Goal: Task Accomplishment & Management: Use online tool/utility

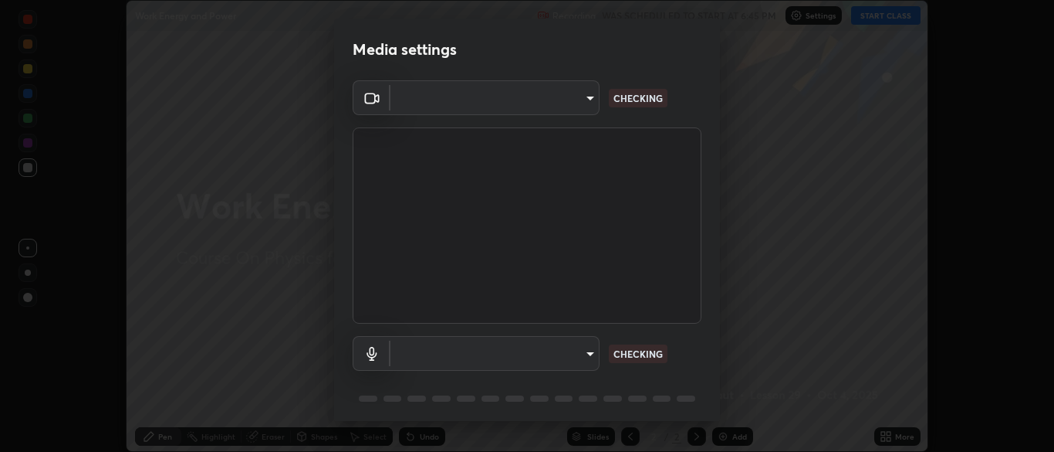
scroll to position [452, 1054]
type input "7313fd45585aed834b6f1a7d948f9442f2d18b60722b63004f182b92f655e9b8"
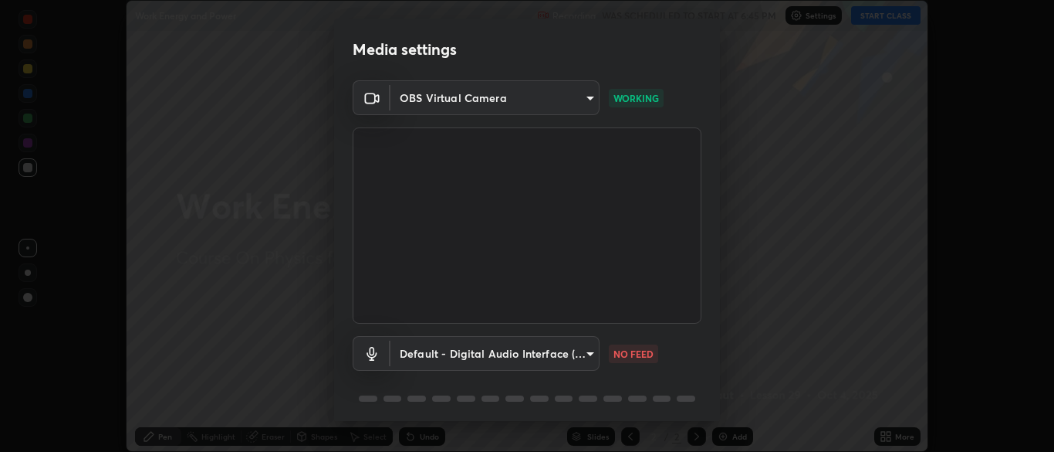
click at [460, 357] on body "Erase all Work Energy and Power Recording WAS SCHEDULED TO START AT 6:45 PM Set…" at bounding box center [527, 226] width 1054 height 452
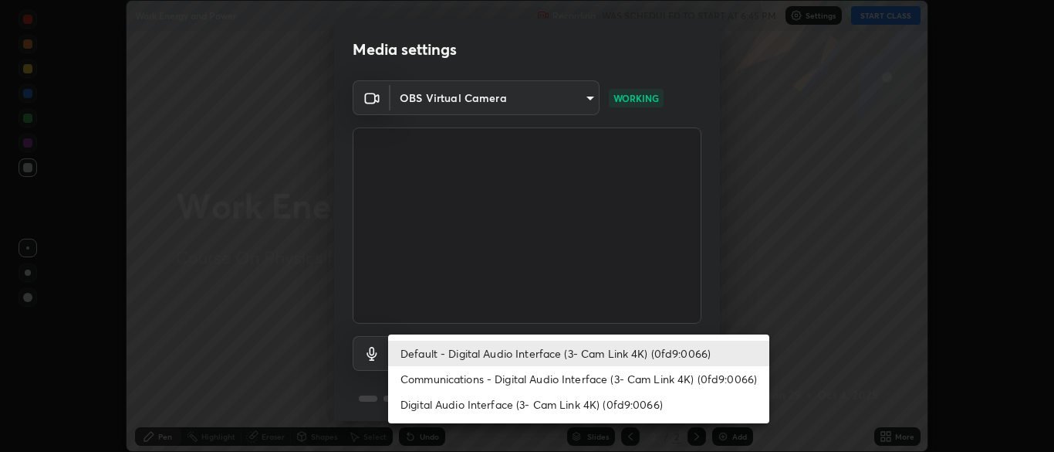
click at [456, 375] on li "Communications - Digital Audio Interface (3- Cam Link 4K) (0fd9:0066)" at bounding box center [578, 378] width 381 height 25
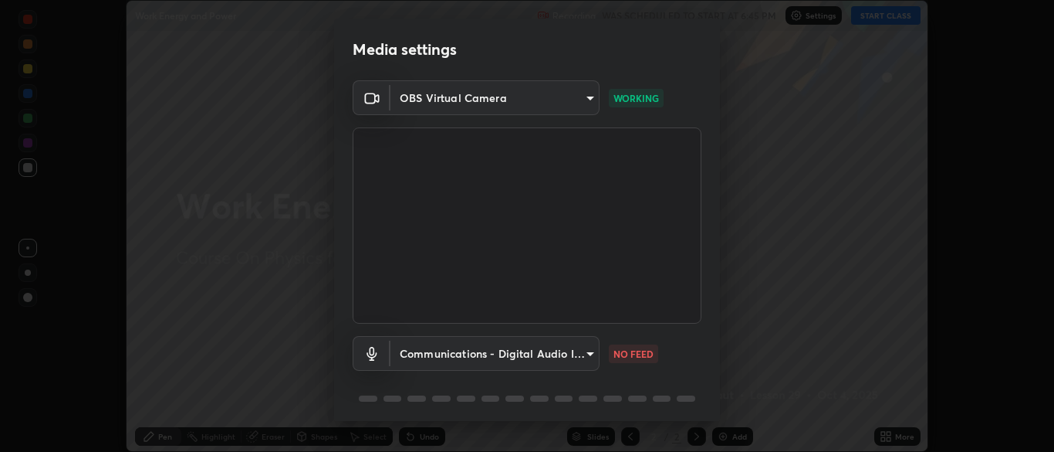
type input "communications"
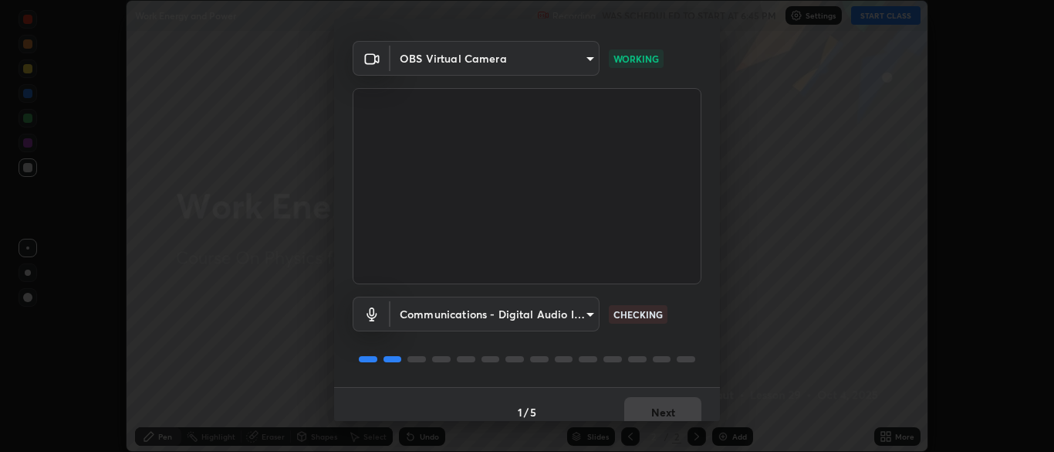
scroll to position [55, 0]
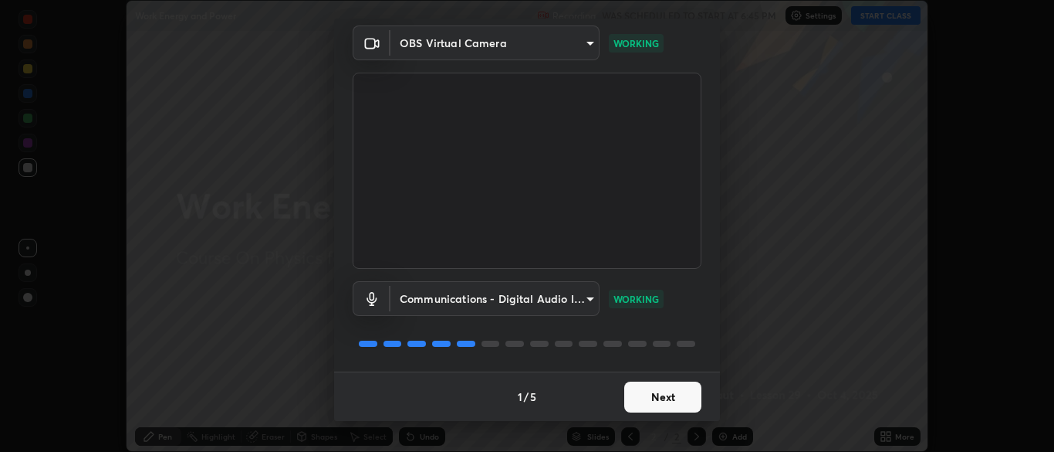
click at [648, 396] on button "Next" at bounding box center [662, 396] width 77 height 31
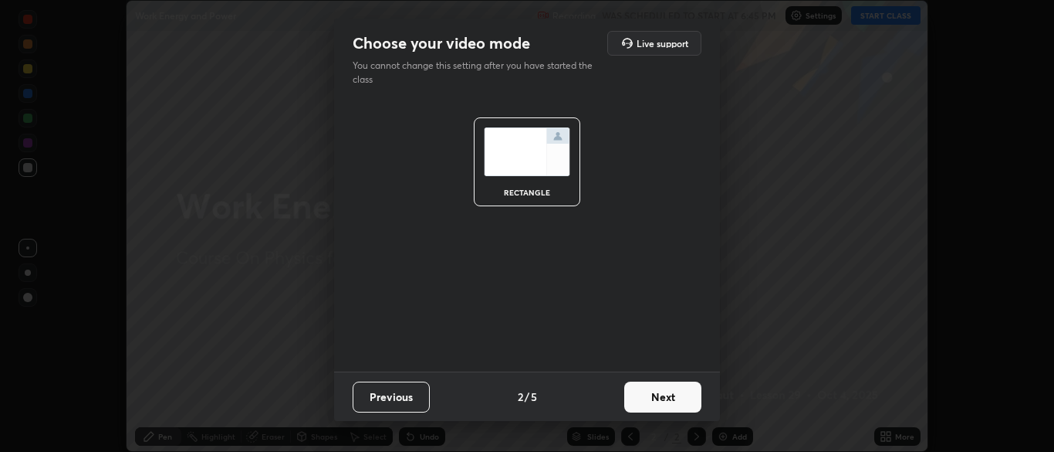
scroll to position [0, 0]
click at [646, 399] on button "Next" at bounding box center [662, 396] width 77 height 31
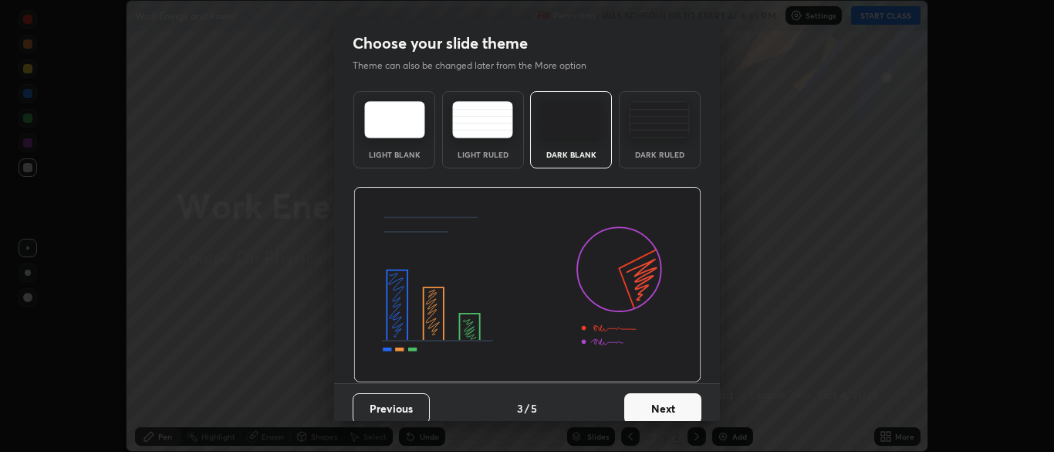
click at [655, 404] on button "Next" at bounding box center [662, 408] width 77 height 31
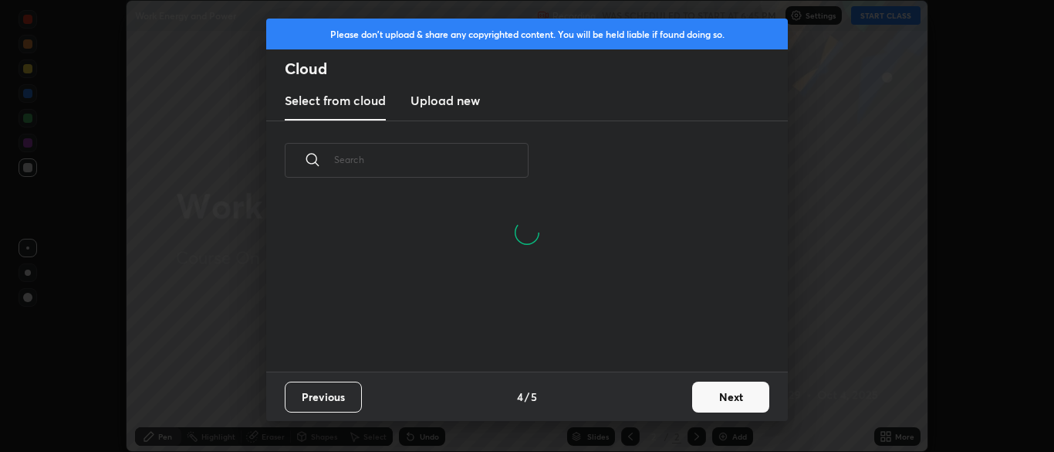
click at [719, 401] on button "Next" at bounding box center [730, 396] width 77 height 31
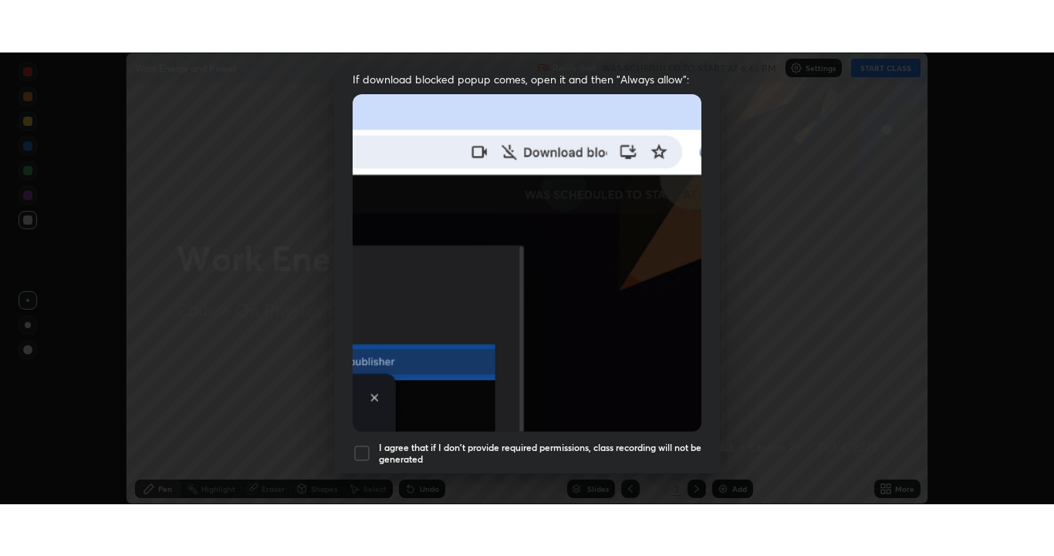
scroll to position [370, 0]
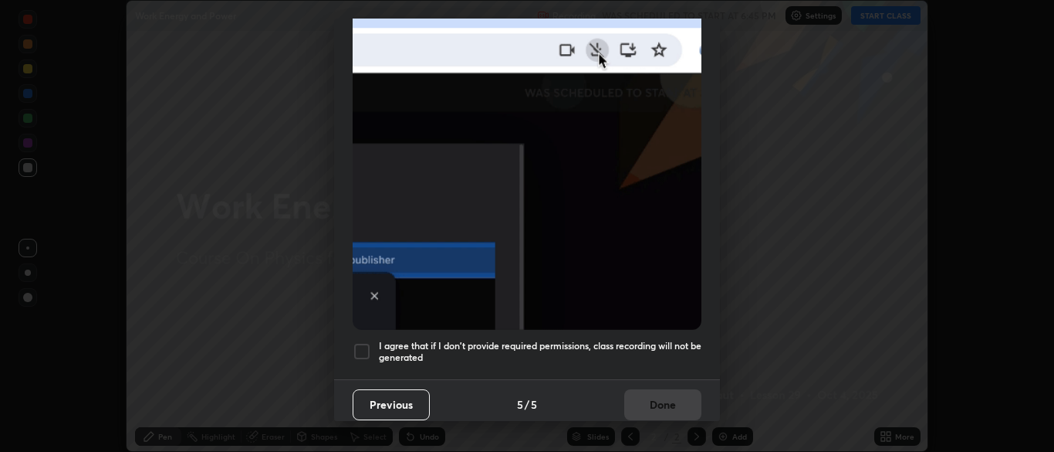
click at [358, 343] on div at bounding box center [362, 351] width 19 height 19
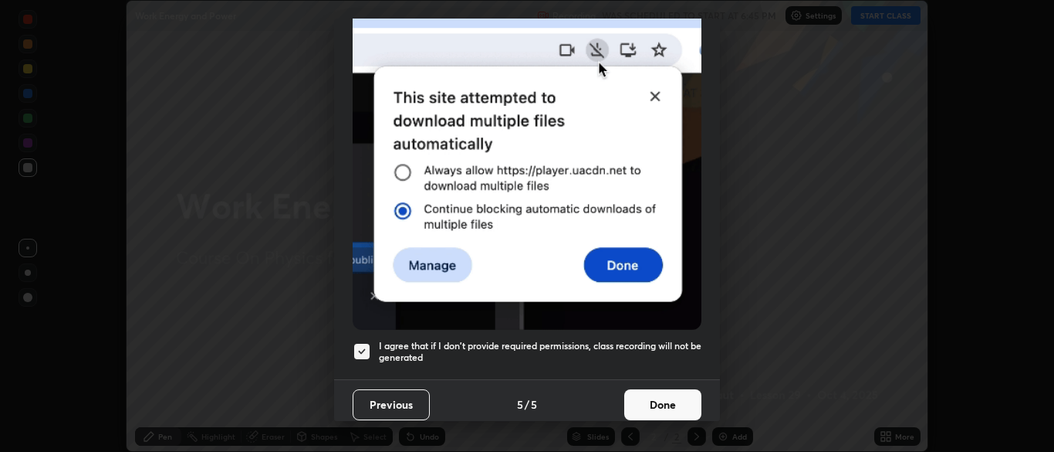
click at [638, 397] on button "Done" at bounding box center [662, 404] width 77 height 31
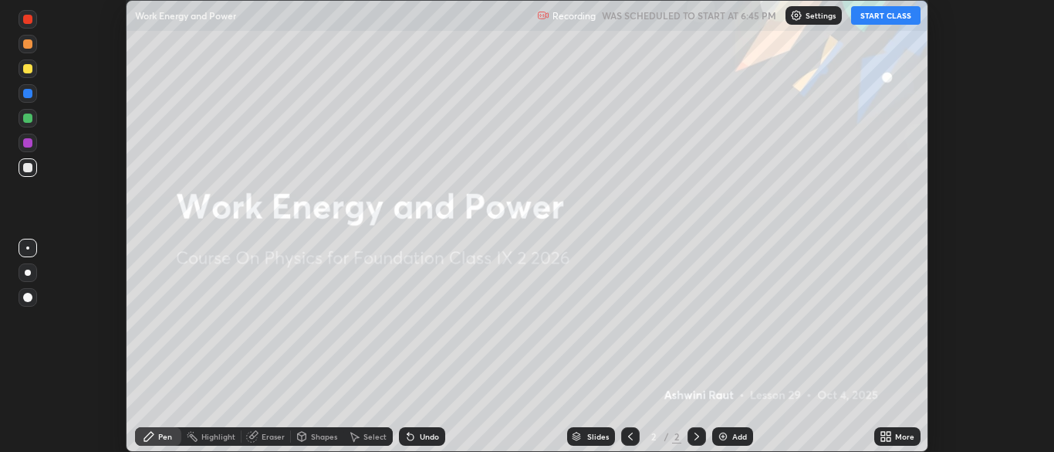
click at [885, 19] on button "START CLASS" at bounding box center [885, 15] width 69 height 19
click at [885, 435] on icon at bounding box center [883, 433] width 4 height 4
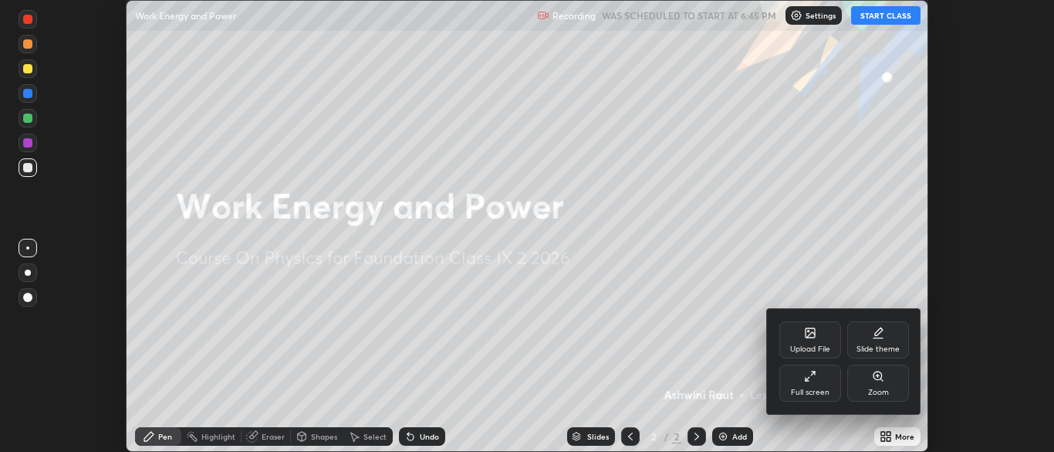
click at [879, 341] on div "Slide theme" at bounding box center [879, 339] width 62 height 37
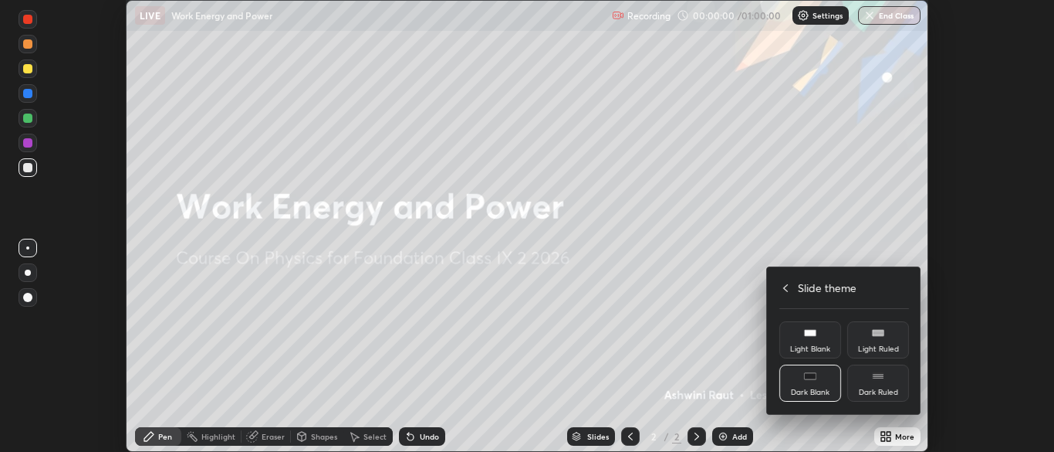
click at [871, 380] on div "Dark Ruled" at bounding box center [879, 382] width 62 height 37
click at [841, 436] on div at bounding box center [527, 226] width 1054 height 452
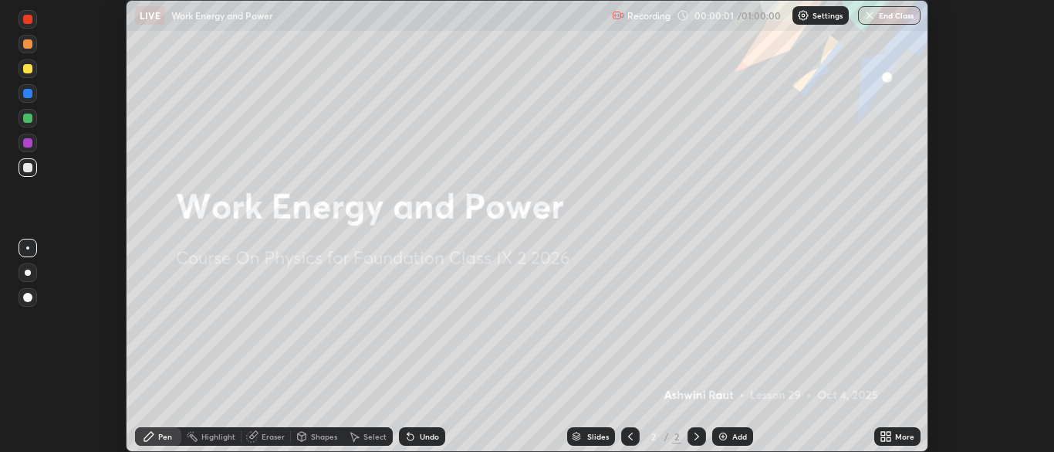
click at [721, 437] on img at bounding box center [723, 436] width 12 height 12
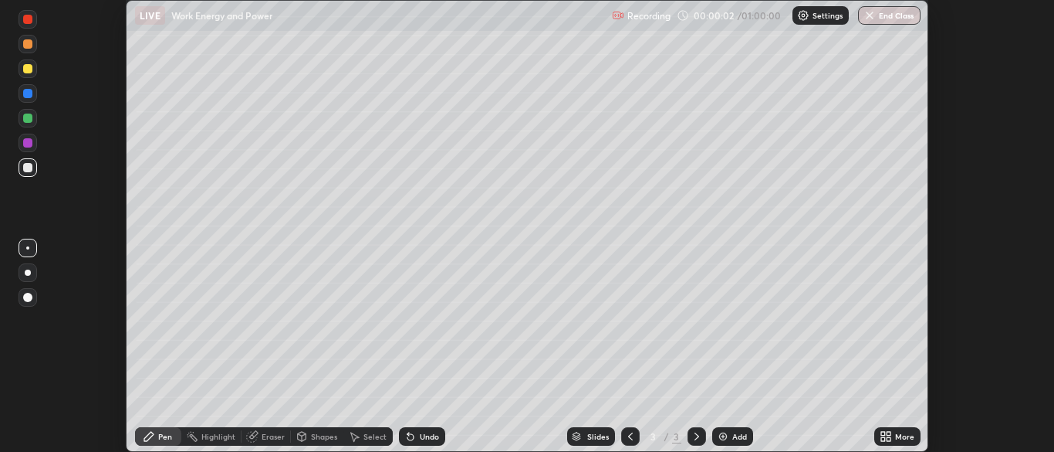
click at [883, 437] on icon at bounding box center [883, 439] width 4 height 4
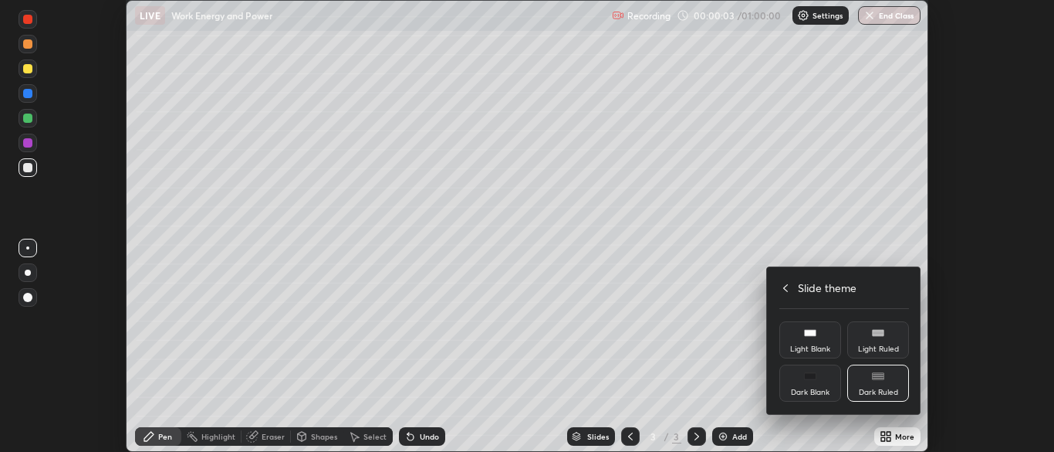
click at [786, 287] on icon at bounding box center [786, 288] width 12 height 12
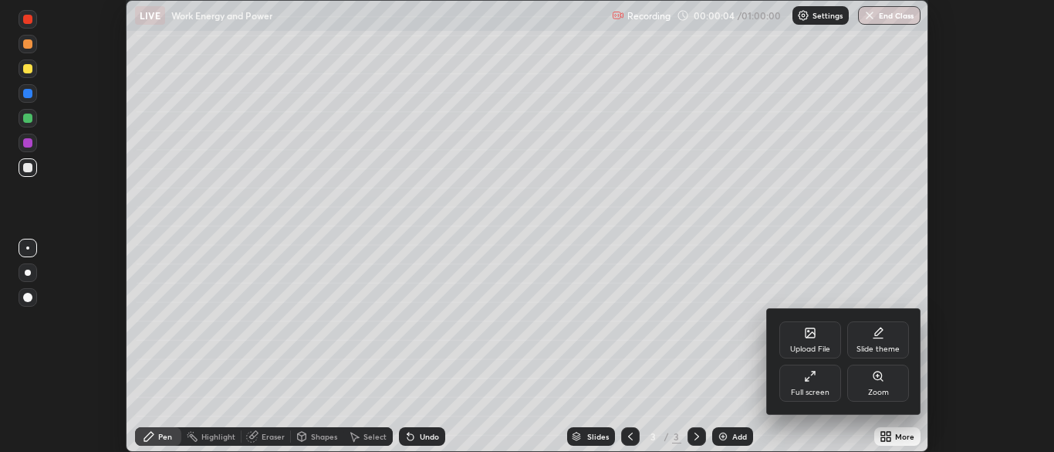
click at [800, 390] on div "Full screen" at bounding box center [810, 392] width 39 height 8
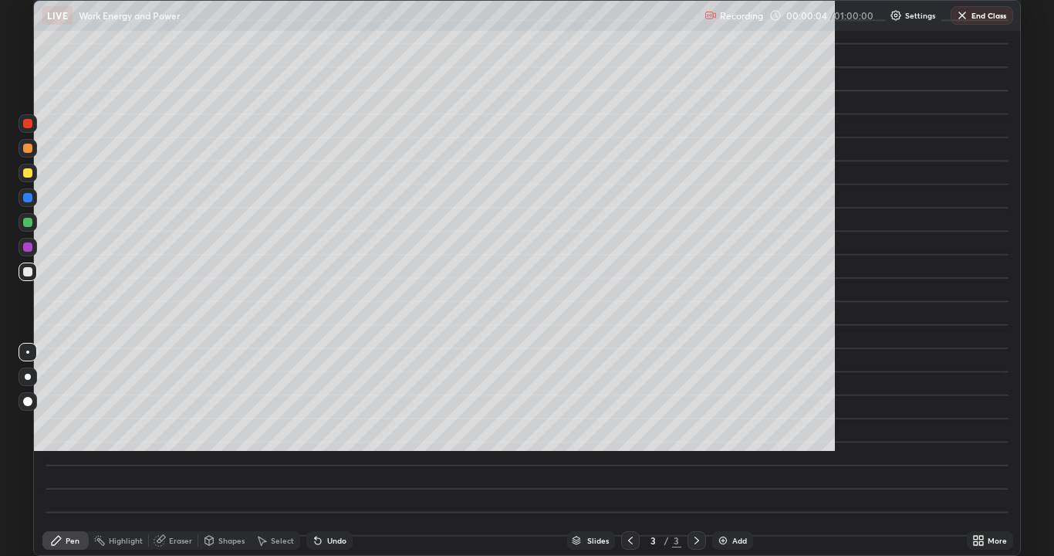
scroll to position [556, 1054]
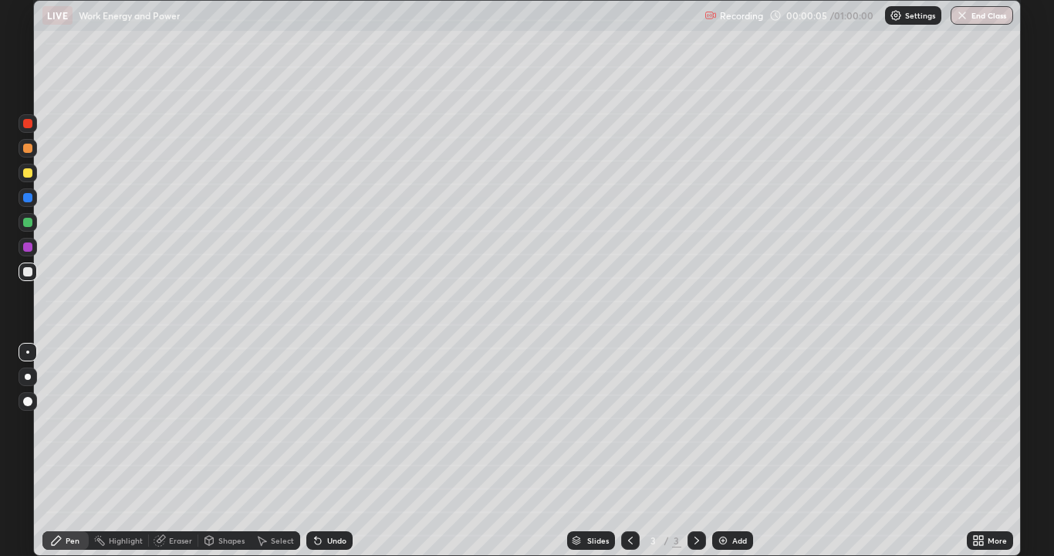
click at [66, 451] on div "Pen" at bounding box center [65, 540] width 46 height 19
click at [30, 229] on div at bounding box center [28, 222] width 19 height 19
click at [30, 171] on div at bounding box center [27, 172] width 9 height 9
click at [271, 451] on div "Select" at bounding box center [275, 540] width 49 height 19
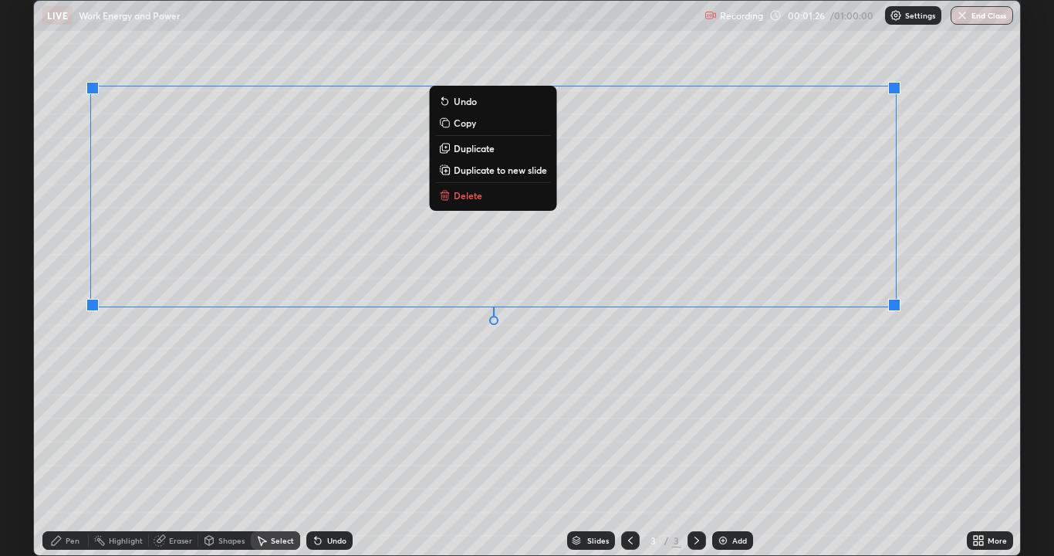
click at [508, 451] on div "0 ° Undo Copy Duplicate Duplicate to new slide Delete" at bounding box center [527, 278] width 986 height 554
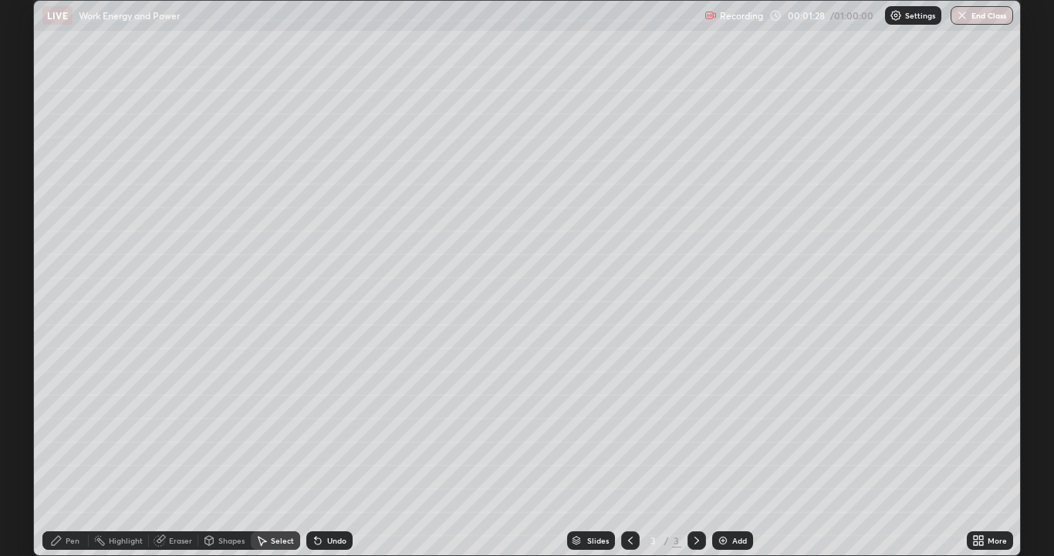
click at [78, 451] on div "Pen" at bounding box center [73, 540] width 14 height 8
click at [36, 248] on div at bounding box center [28, 247] width 19 height 19
click at [30, 175] on div at bounding box center [27, 172] width 9 height 9
click at [720, 451] on img at bounding box center [723, 540] width 12 height 12
click at [280, 451] on div "Select" at bounding box center [282, 540] width 23 height 8
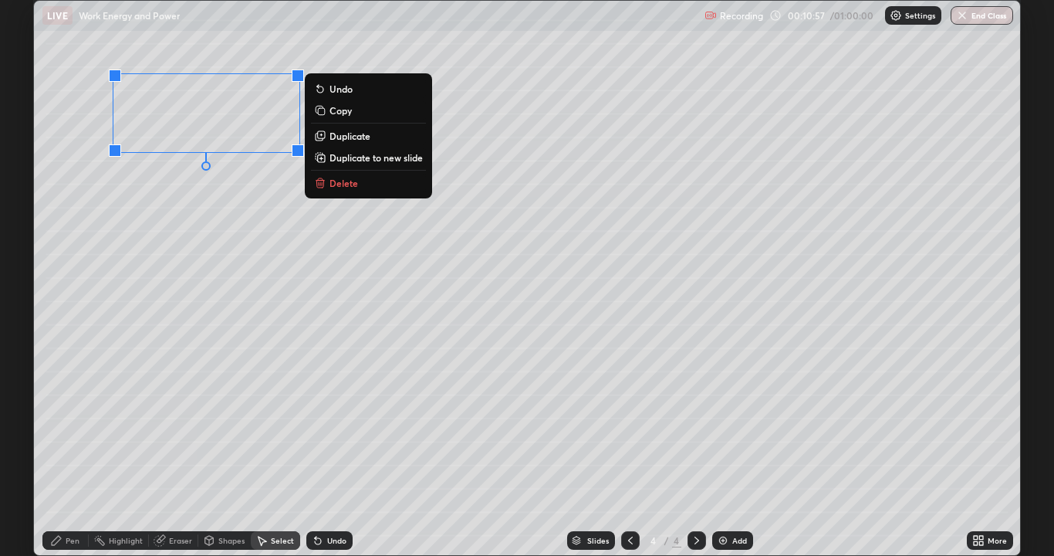
click at [134, 319] on div "0 ° Undo Copy Duplicate Duplicate to new slide Delete" at bounding box center [527, 278] width 986 height 554
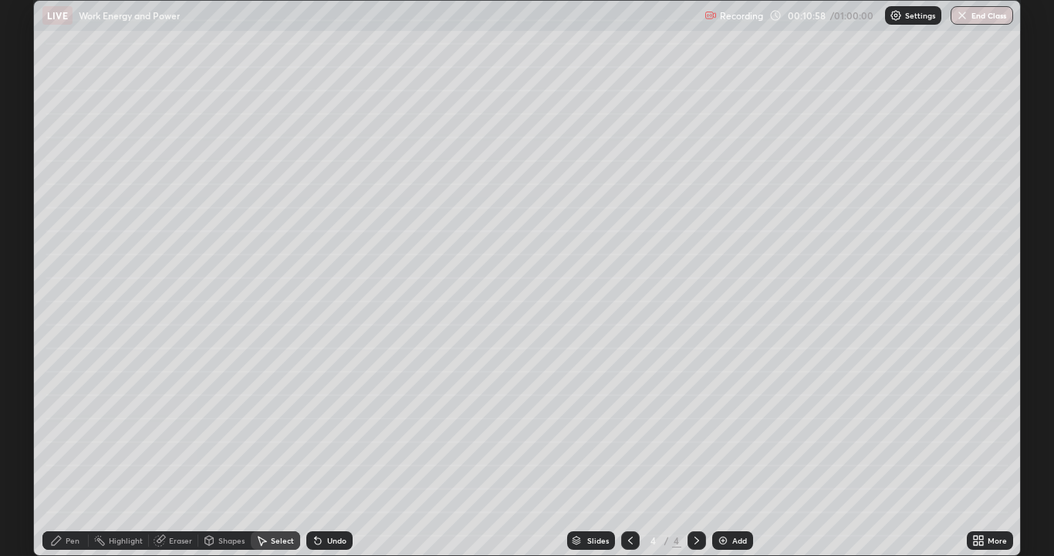
click at [65, 451] on div "Pen" at bounding box center [65, 540] width 46 height 19
click at [32, 222] on div at bounding box center [27, 222] width 9 height 9
click at [32, 174] on div at bounding box center [27, 172] width 9 height 9
click at [283, 451] on div "Select" at bounding box center [282, 540] width 23 height 8
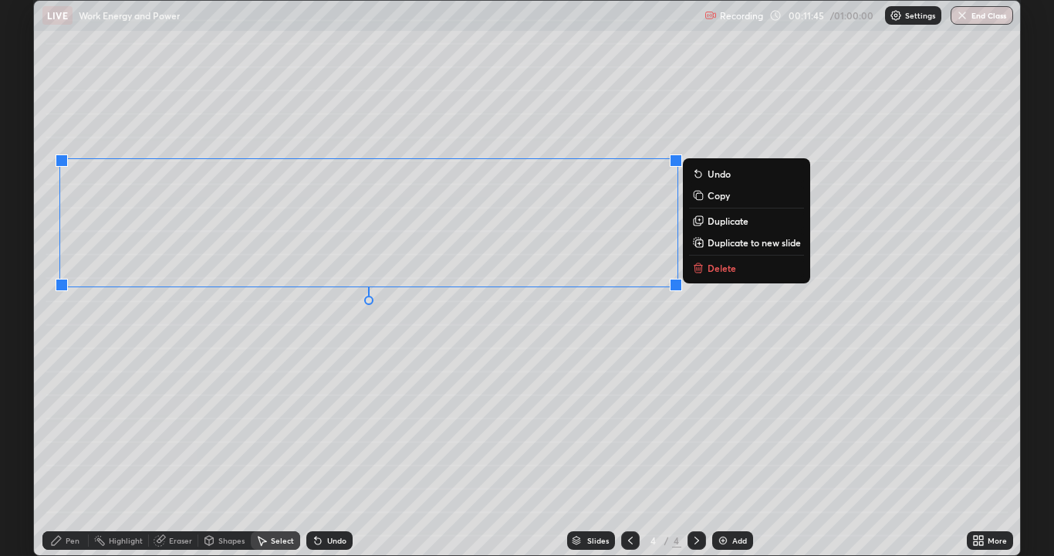
click at [369, 447] on div "0 ° Undo Copy Duplicate Duplicate to new slide Delete" at bounding box center [527, 278] width 986 height 554
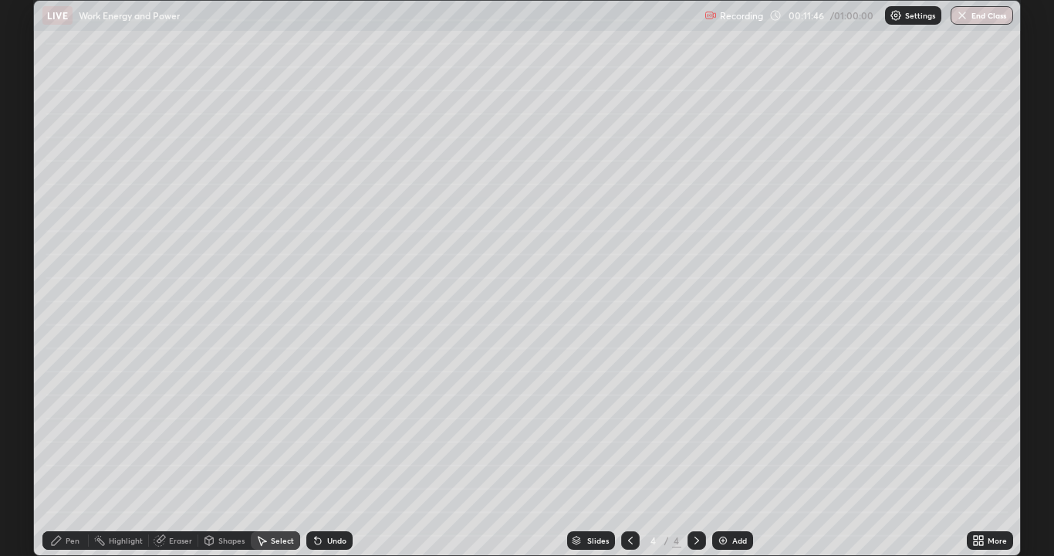
click at [71, 451] on div "Pen" at bounding box center [73, 540] width 14 height 8
click at [32, 196] on div at bounding box center [27, 197] width 9 height 9
click at [33, 173] on div at bounding box center [28, 173] width 19 height 19
click at [316, 451] on icon at bounding box center [318, 541] width 6 height 6
click at [321, 451] on icon at bounding box center [318, 540] width 12 height 12
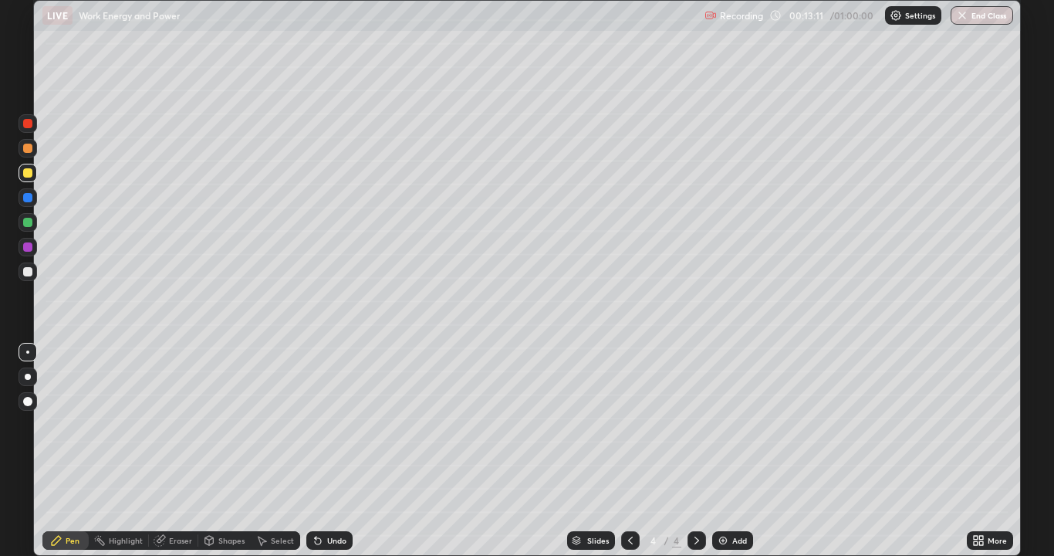
click at [321, 451] on icon at bounding box center [318, 540] width 12 height 12
click at [316, 451] on icon at bounding box center [318, 541] width 6 height 6
click at [323, 451] on div "Undo" at bounding box center [329, 540] width 46 height 19
click at [327, 451] on div "Undo" at bounding box center [336, 540] width 19 height 8
click at [320, 451] on icon at bounding box center [318, 540] width 12 height 12
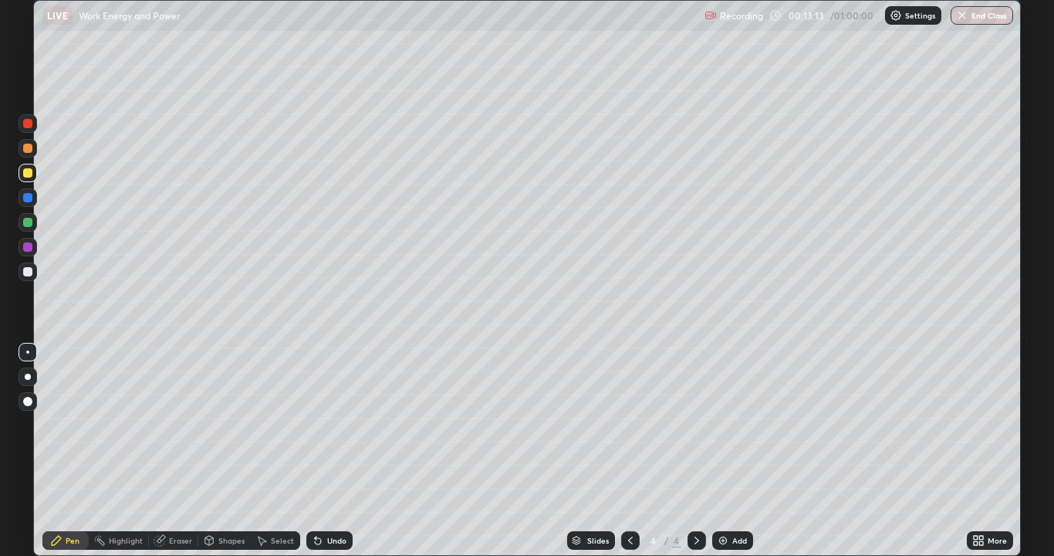
click at [316, 451] on icon at bounding box center [318, 541] width 6 height 6
click at [36, 197] on div at bounding box center [28, 197] width 19 height 19
click at [721, 451] on img at bounding box center [723, 540] width 12 height 12
click at [29, 272] on div at bounding box center [27, 271] width 9 height 9
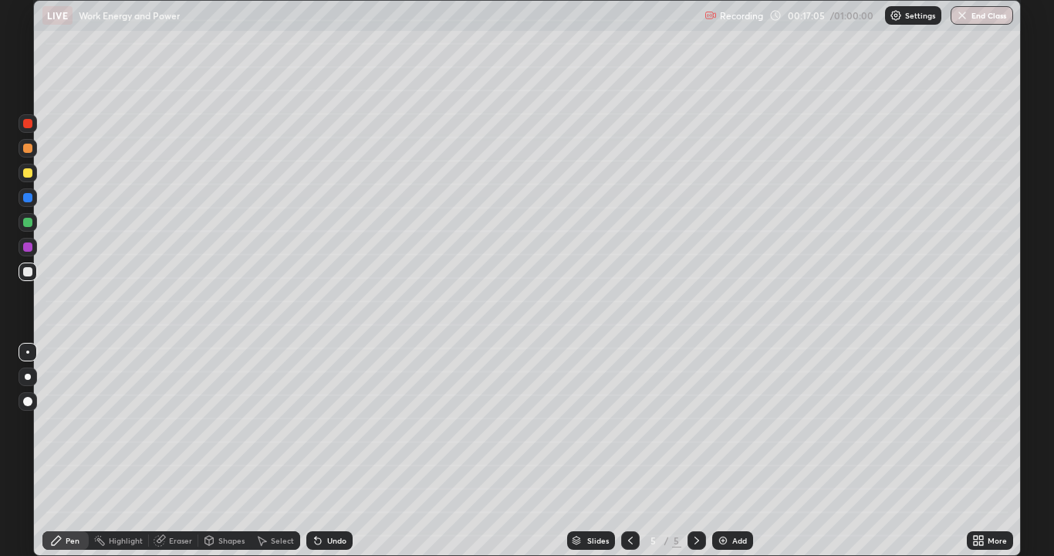
click at [283, 451] on div "Select" at bounding box center [282, 540] width 23 height 8
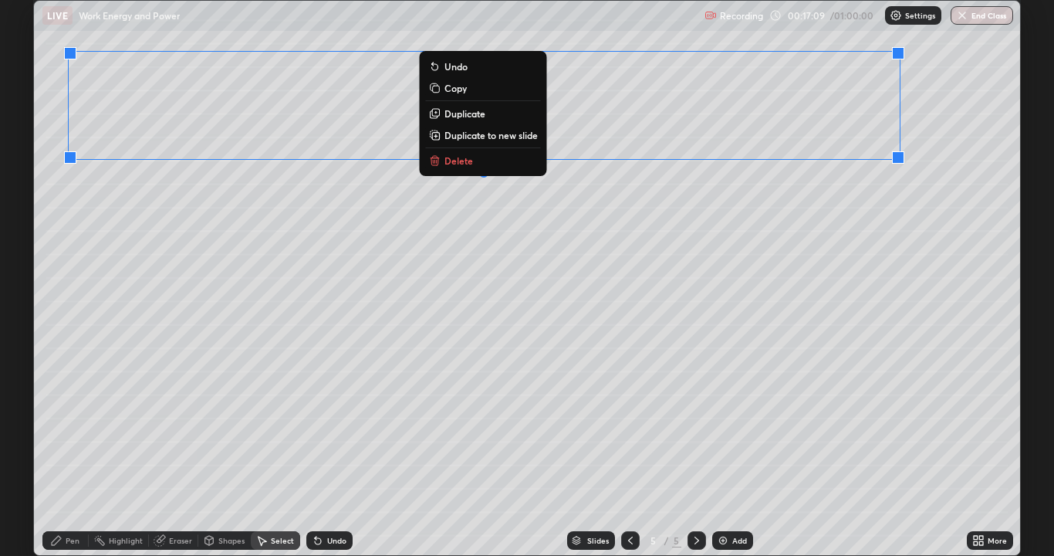
click at [603, 361] on div "0 ° Undo Copy Duplicate Duplicate to new slide Delete" at bounding box center [527, 278] width 986 height 554
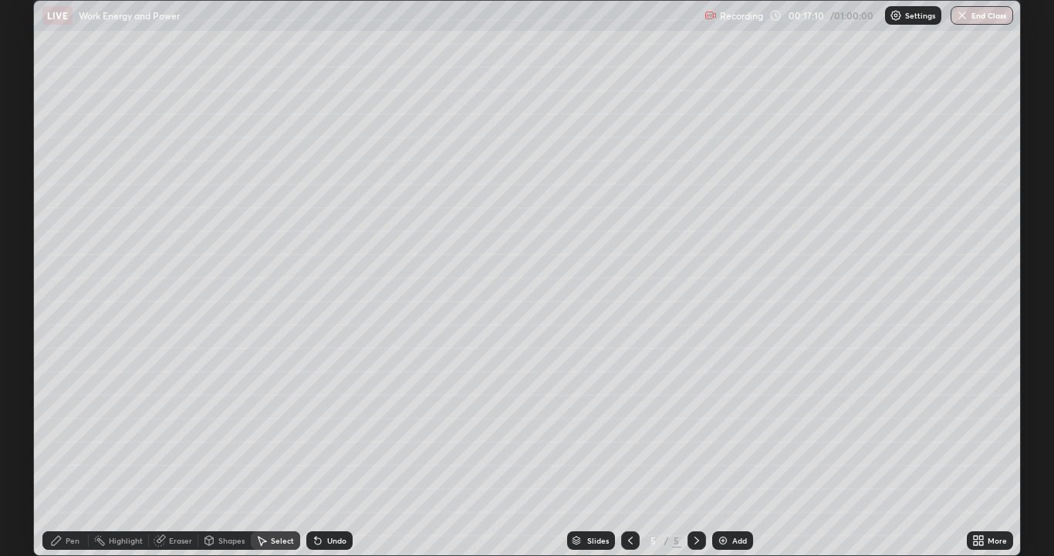
click at [73, 451] on div "Pen" at bounding box center [73, 540] width 14 height 8
click at [26, 201] on div at bounding box center [27, 197] width 9 height 9
click at [272, 451] on div "Select" at bounding box center [282, 540] width 23 height 8
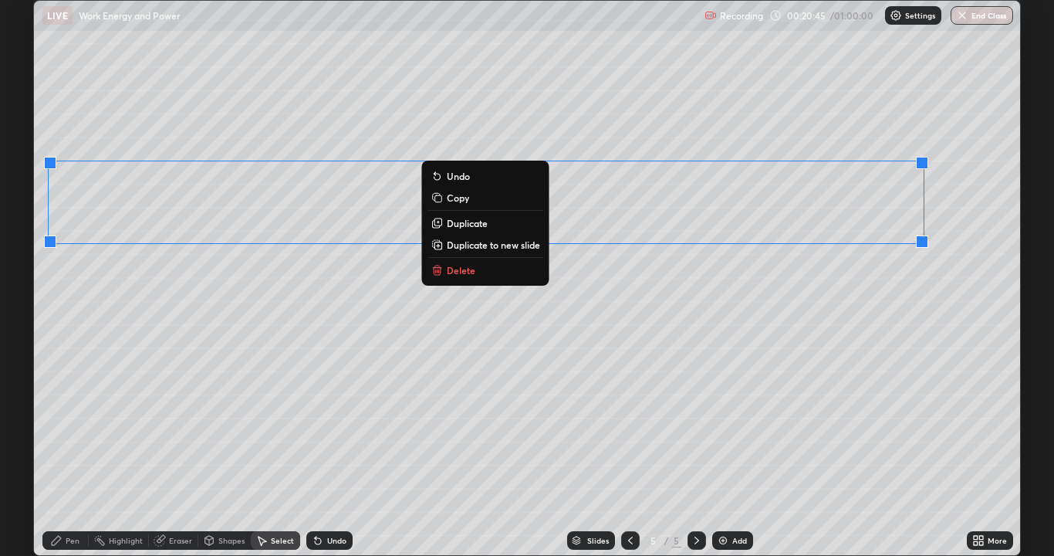
click at [106, 445] on div "0 ° Undo Copy Duplicate Duplicate to new slide Delete" at bounding box center [527, 278] width 986 height 554
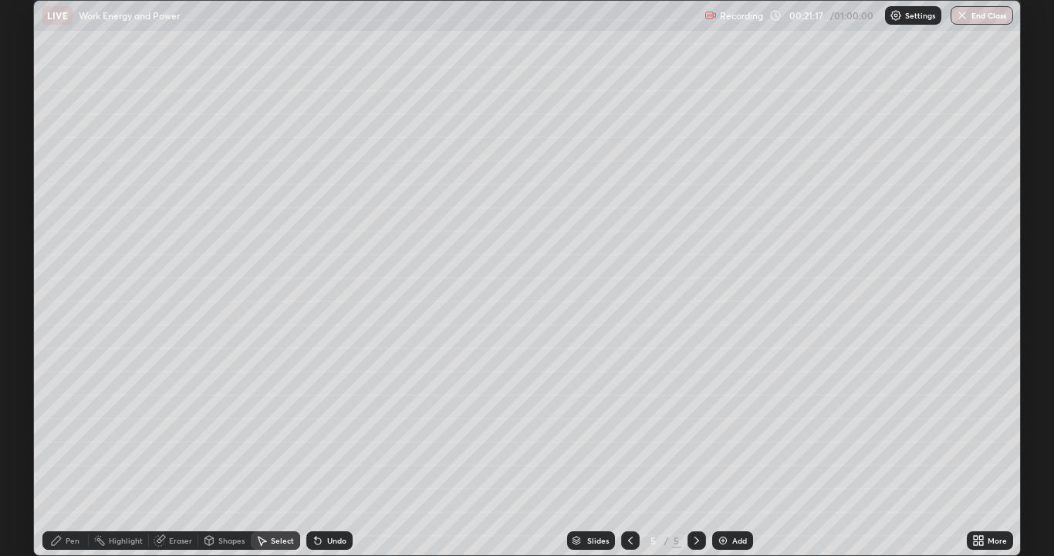
click at [59, 451] on icon at bounding box center [56, 540] width 9 height 9
click at [27, 171] on div at bounding box center [27, 172] width 9 height 9
click at [269, 451] on div "Select" at bounding box center [275, 540] width 49 height 19
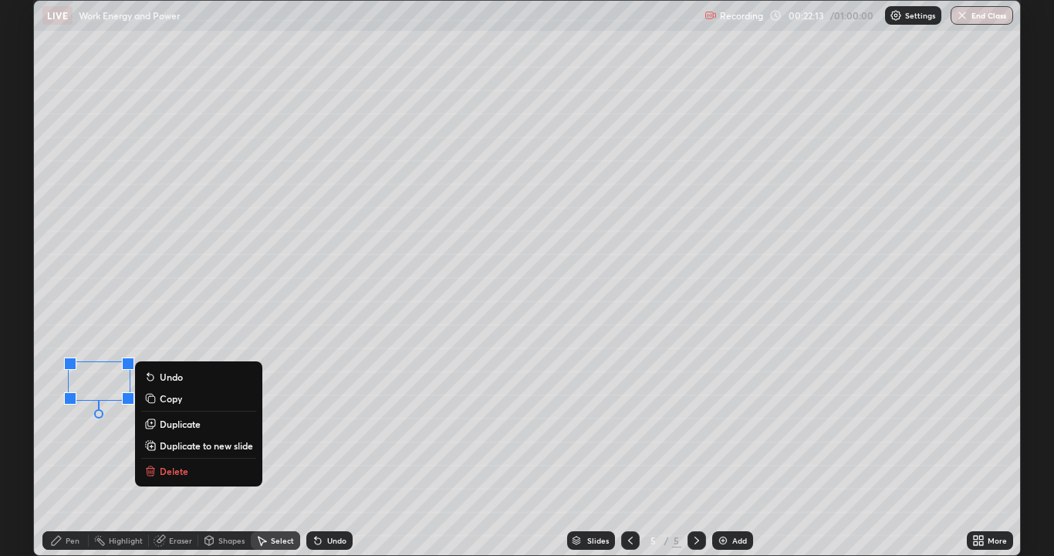
click at [86, 451] on div "0 ° Undo Copy Duplicate Duplicate to new slide Delete" at bounding box center [527, 278] width 986 height 554
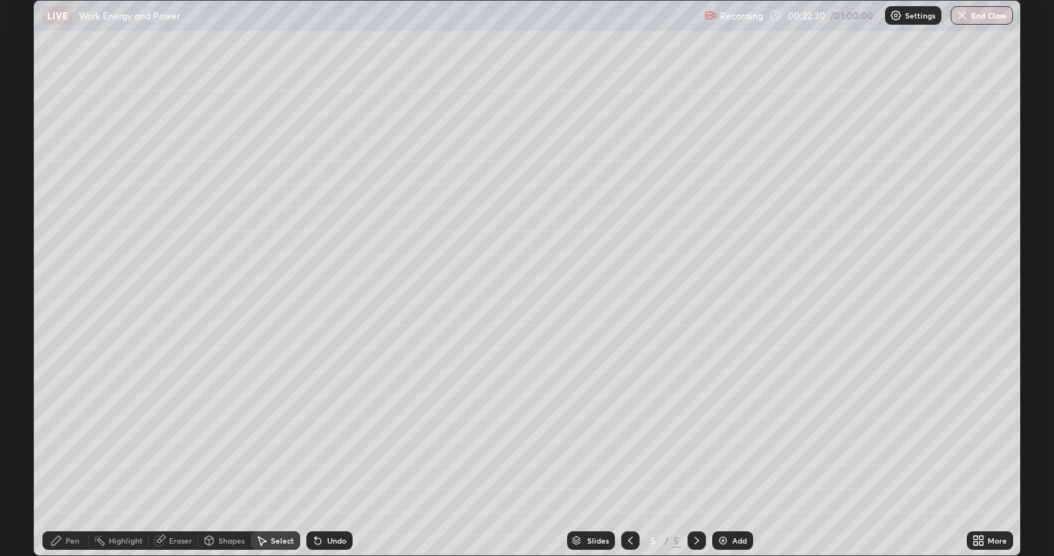
click at [722, 451] on img at bounding box center [723, 540] width 12 height 12
click at [66, 451] on div "Pen" at bounding box center [73, 540] width 14 height 8
click at [32, 224] on div at bounding box center [27, 222] width 9 height 9
click at [34, 174] on div at bounding box center [28, 173] width 19 height 19
click at [265, 451] on div "Select" at bounding box center [275, 540] width 49 height 19
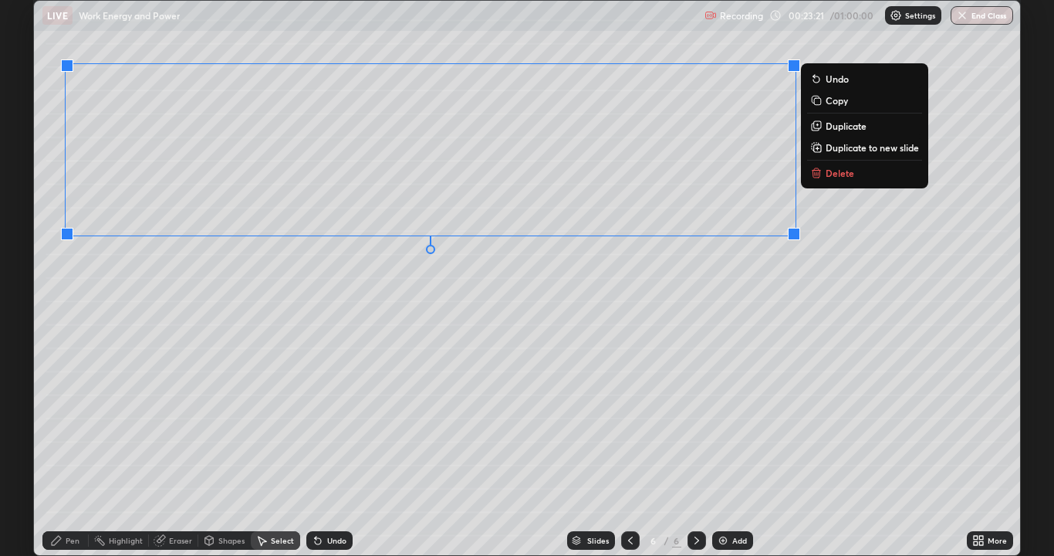
click at [445, 396] on div "0 ° Undo Copy Duplicate Duplicate to new slide Delete" at bounding box center [527, 278] width 986 height 554
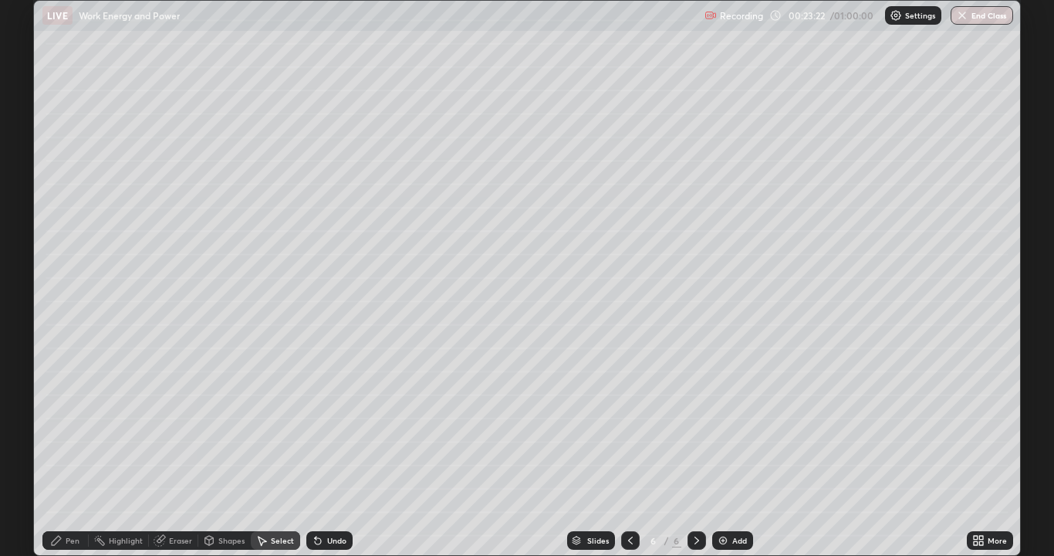
click at [73, 451] on div "Pen" at bounding box center [73, 540] width 14 height 8
click at [32, 223] on div at bounding box center [27, 222] width 9 height 9
click at [34, 151] on div at bounding box center [28, 148] width 19 height 19
click at [719, 451] on img at bounding box center [723, 540] width 12 height 12
click at [37, 174] on div at bounding box center [27, 173] width 25 height 25
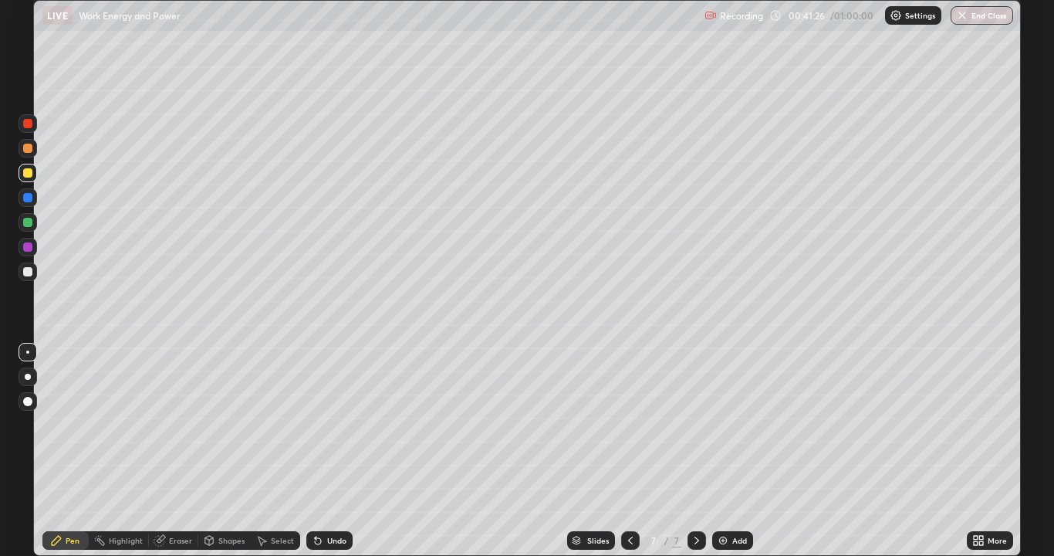
click at [332, 451] on div "Undo" at bounding box center [329, 540] width 46 height 19
click at [277, 451] on div "Select" at bounding box center [282, 540] width 23 height 8
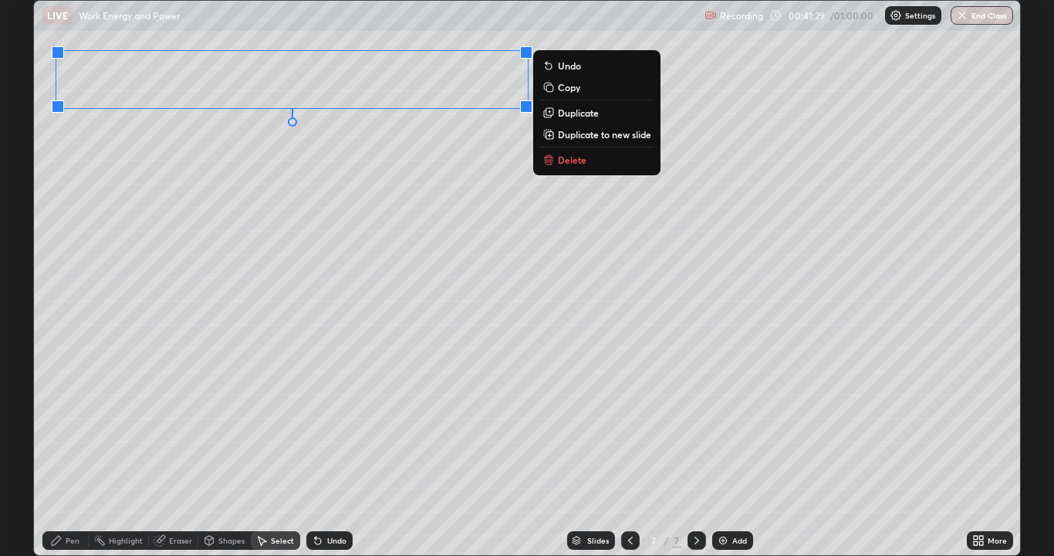
click at [101, 331] on div "0 ° Undo Copy Duplicate Duplicate to new slide Delete" at bounding box center [527, 278] width 986 height 554
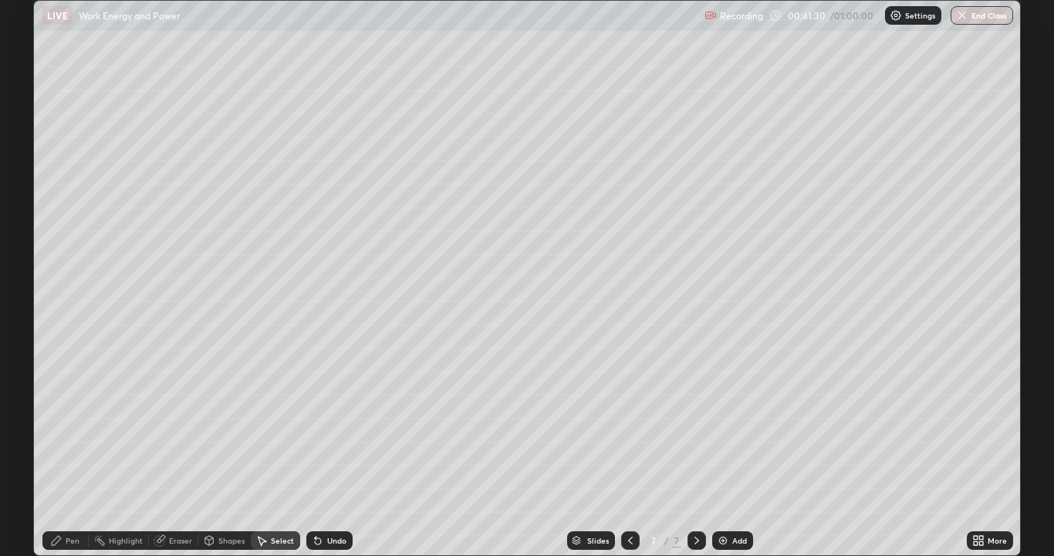
click at [74, 451] on div "Pen" at bounding box center [65, 540] width 46 height 19
click at [35, 222] on div at bounding box center [28, 222] width 19 height 19
click at [34, 205] on div at bounding box center [28, 197] width 19 height 19
click at [269, 451] on div "Select" at bounding box center [275, 540] width 49 height 19
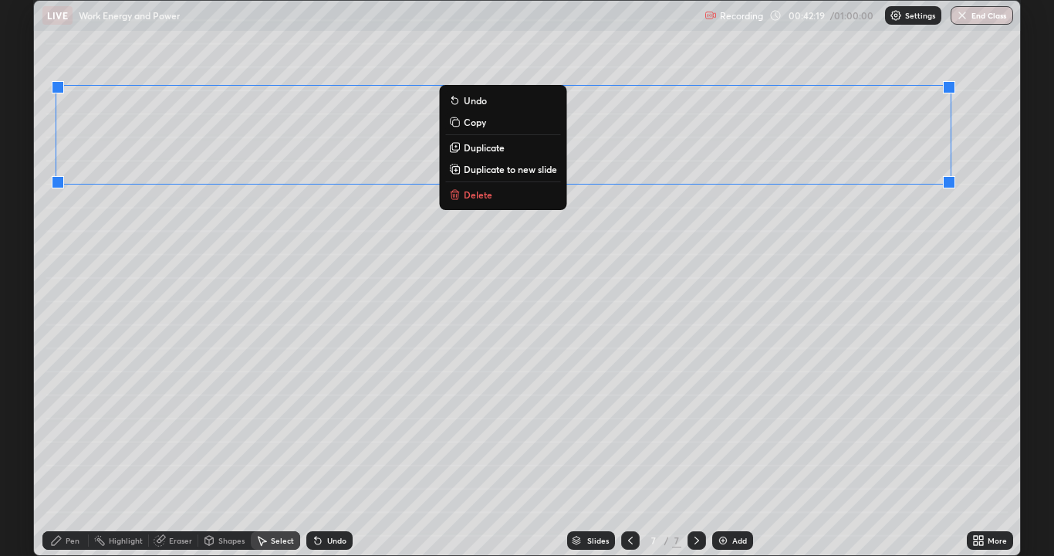
click at [749, 411] on div "0 ° Undo Copy Duplicate Duplicate to new slide Delete" at bounding box center [527, 278] width 986 height 554
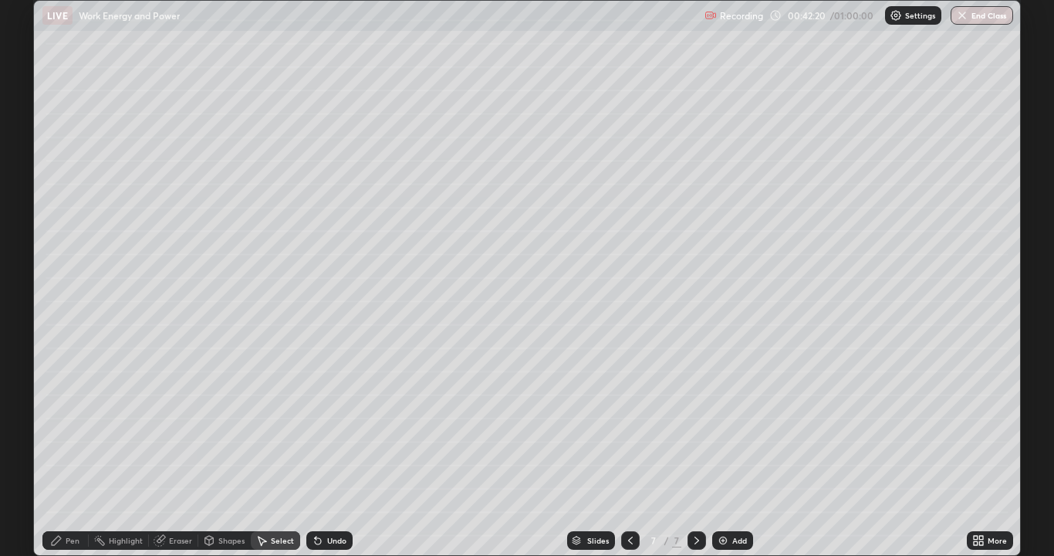
click at [74, 451] on div "Pen" at bounding box center [73, 540] width 14 height 8
click at [26, 174] on div at bounding box center [27, 172] width 9 height 9
click at [27, 247] on div at bounding box center [27, 246] width 9 height 9
click at [284, 451] on div "Select" at bounding box center [282, 540] width 23 height 8
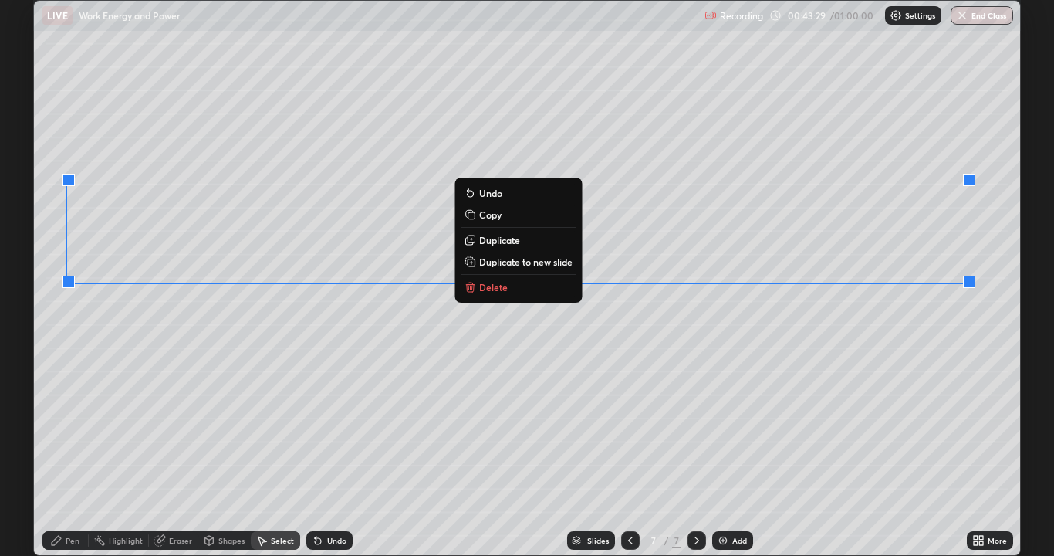
click at [702, 427] on div "0 ° Undo Copy Duplicate Duplicate to new slide Delete" at bounding box center [527, 278] width 986 height 554
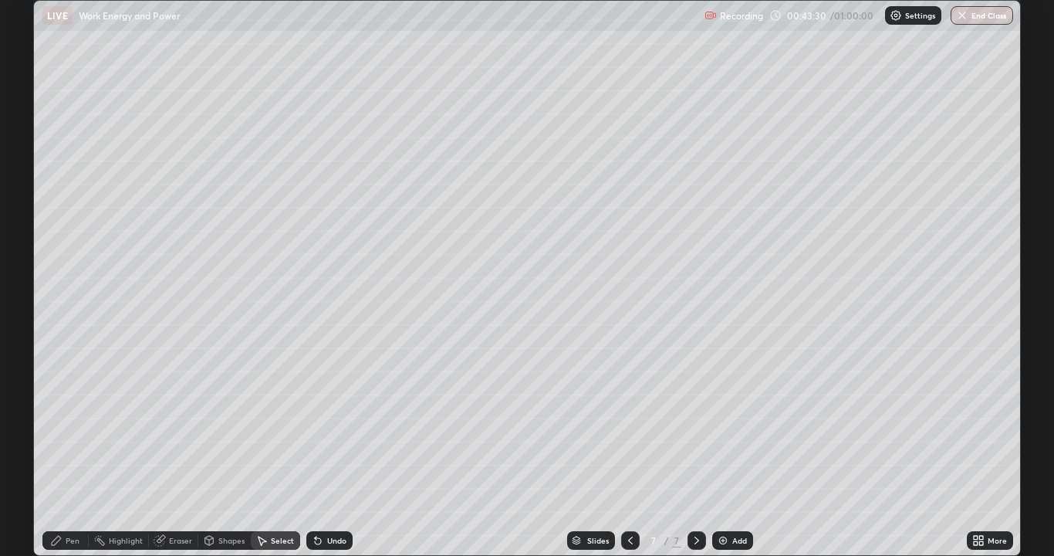
click at [75, 451] on div "Pen" at bounding box center [73, 540] width 14 height 8
click at [28, 148] on div at bounding box center [27, 148] width 9 height 9
